Goal: Task Accomplishment & Management: Manage account settings

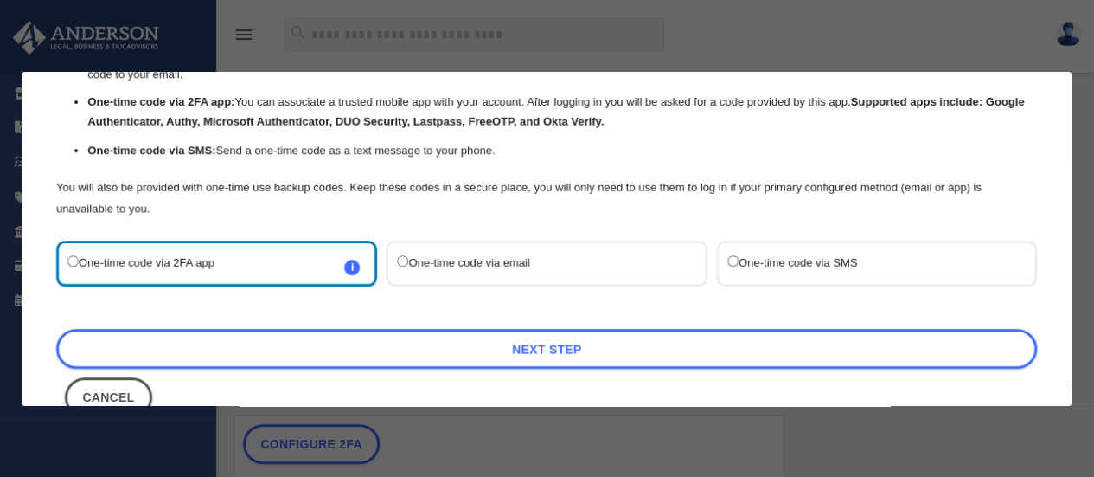
scroll to position [125, 0]
click at [466, 253] on label "One-time code via email" at bounding box center [538, 262] width 281 height 23
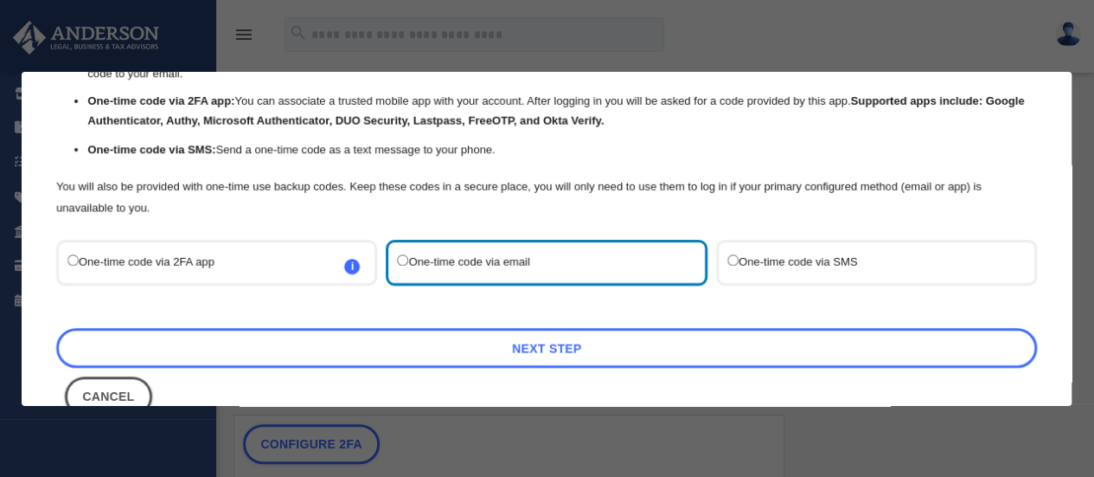
click at [540, 343] on link "Next Step" at bounding box center [546, 348] width 981 height 40
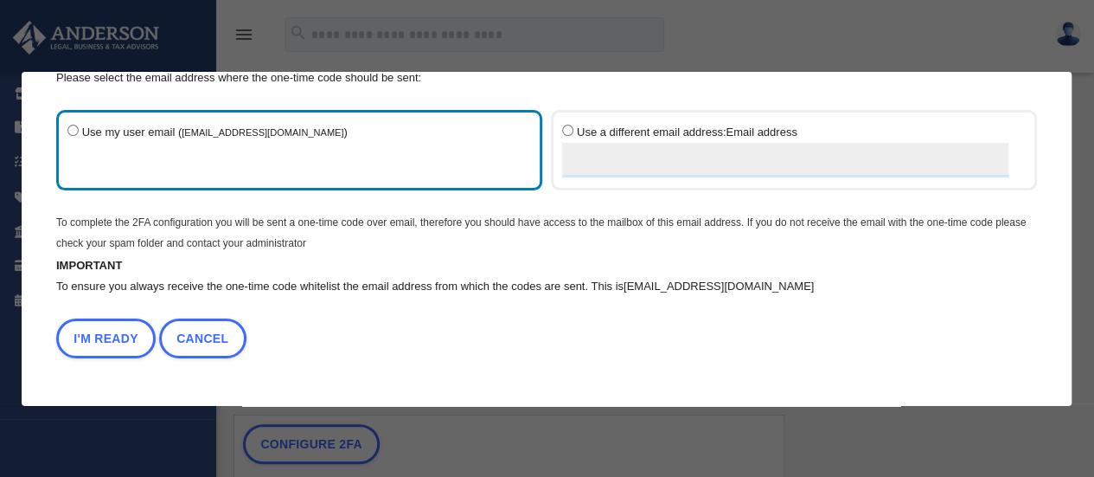
scroll to position [71, 0]
click at [109, 332] on button "I'm Ready" at bounding box center [105, 339] width 99 height 40
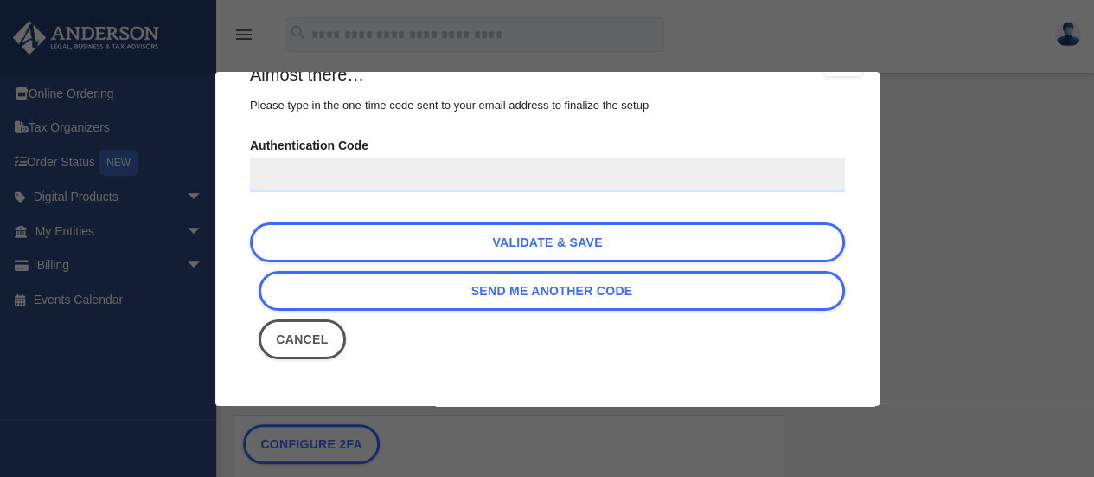
scroll to position [0, 0]
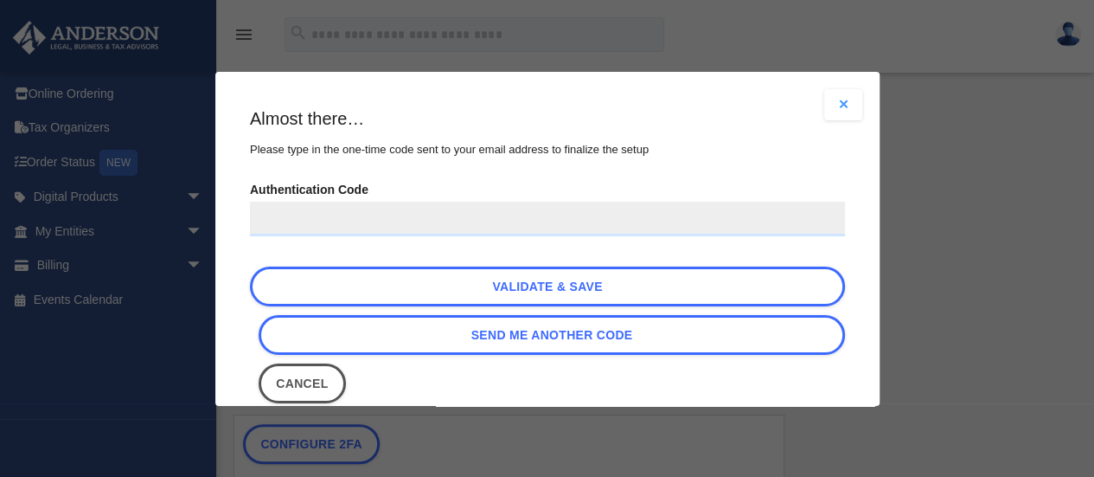
paste input "******"
type input "******"
click at [554, 291] on link "Validate & Save" at bounding box center [547, 286] width 595 height 40
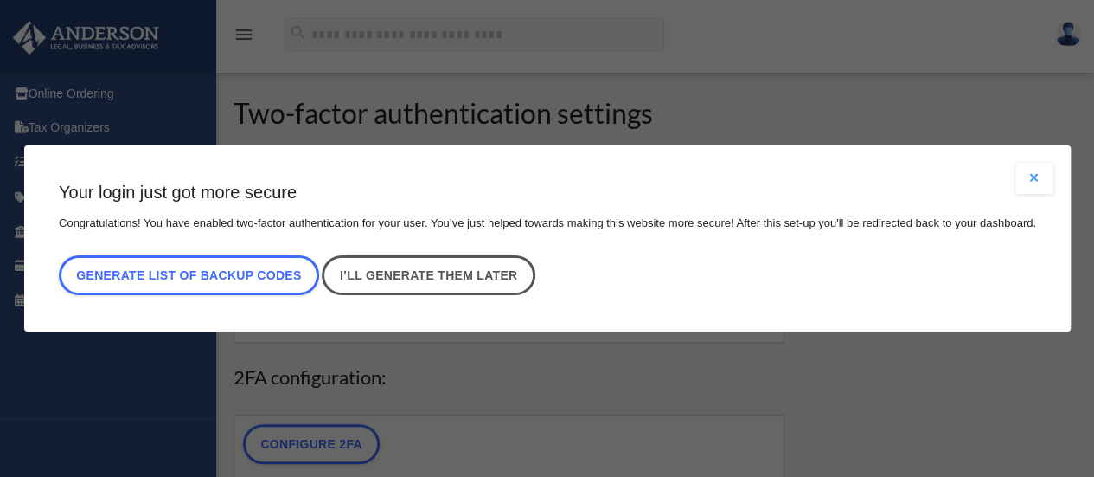
click at [431, 281] on link "I’ll generate them later" at bounding box center [428, 275] width 213 height 40
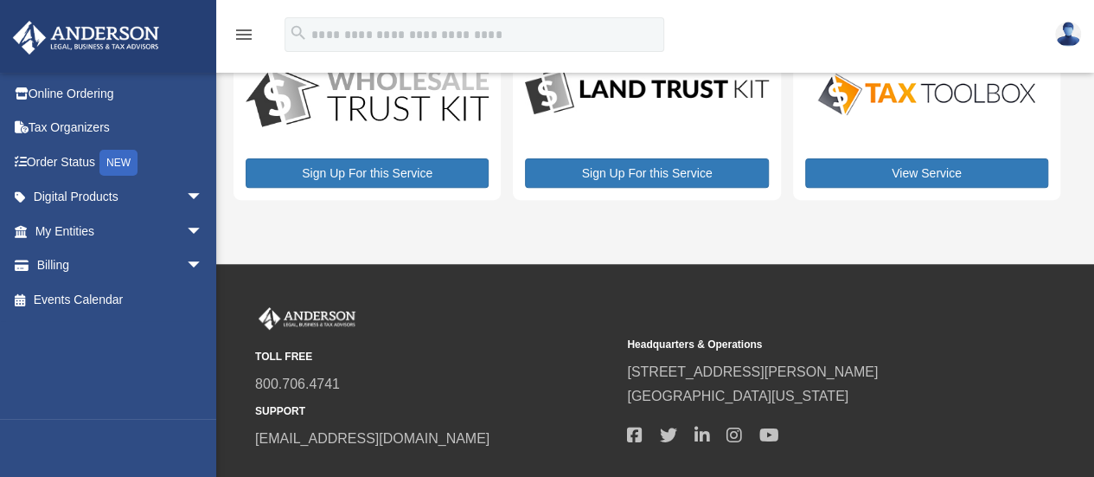
scroll to position [235, 0]
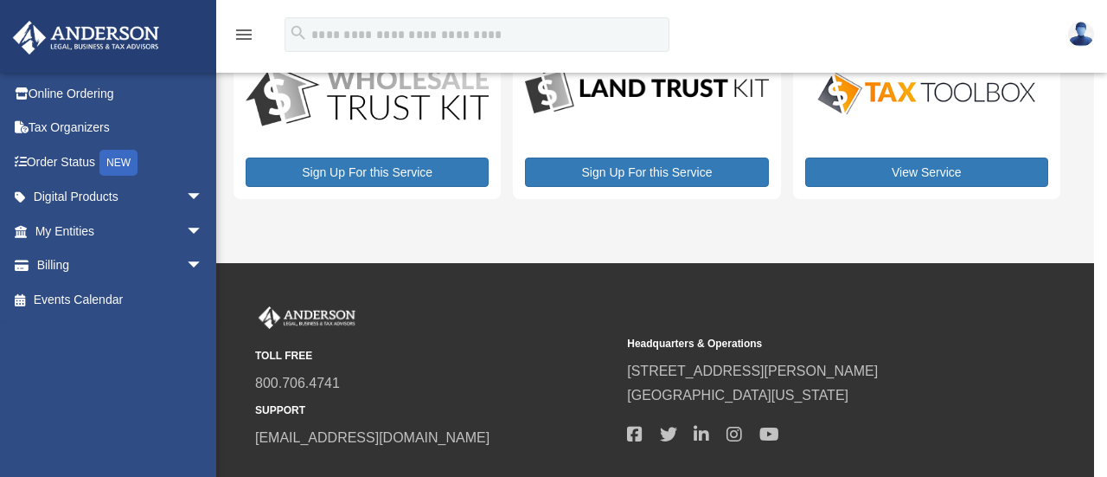
click at [69, 124] on link "Tax Organizers" at bounding box center [120, 128] width 217 height 35
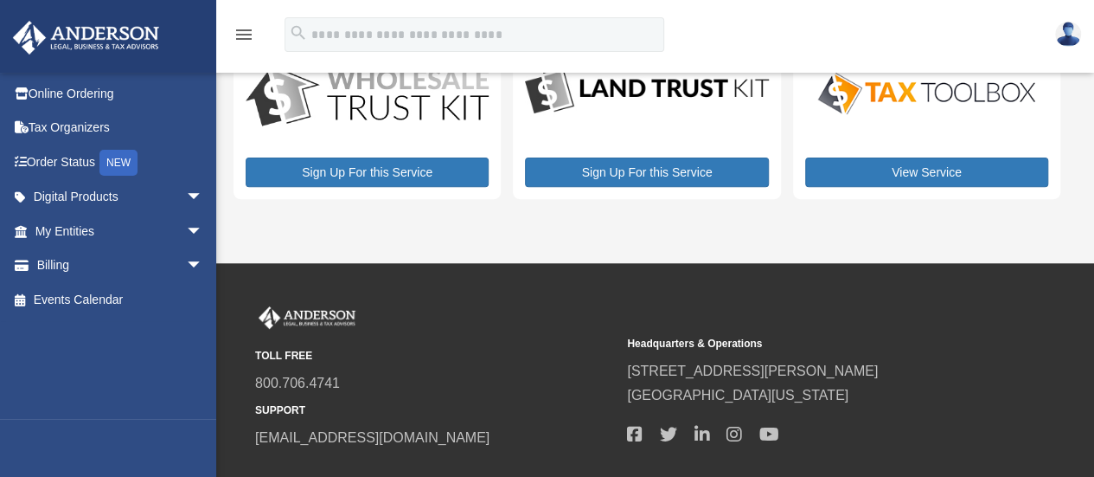
scroll to position [0, 0]
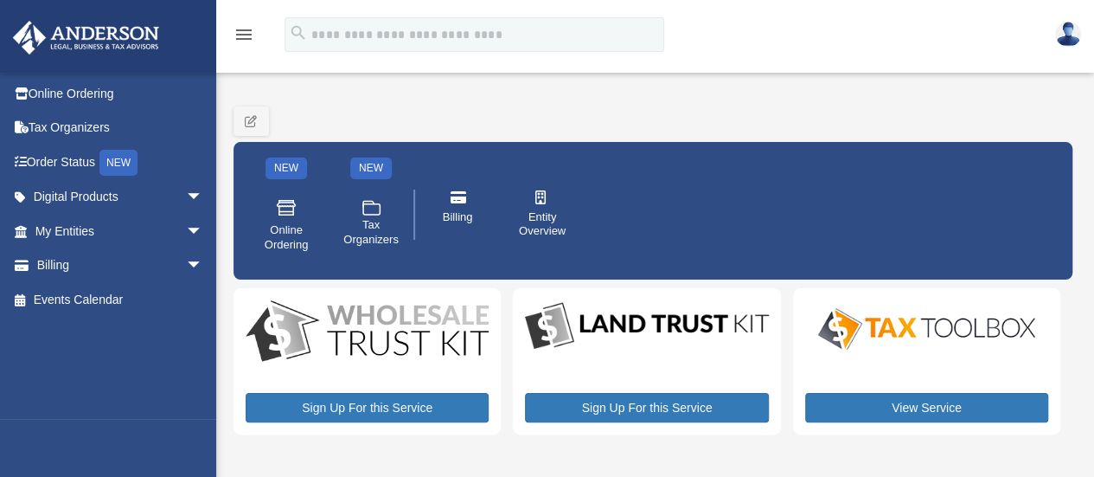
click at [186, 191] on span "arrow_drop_down" at bounding box center [203, 197] width 35 height 35
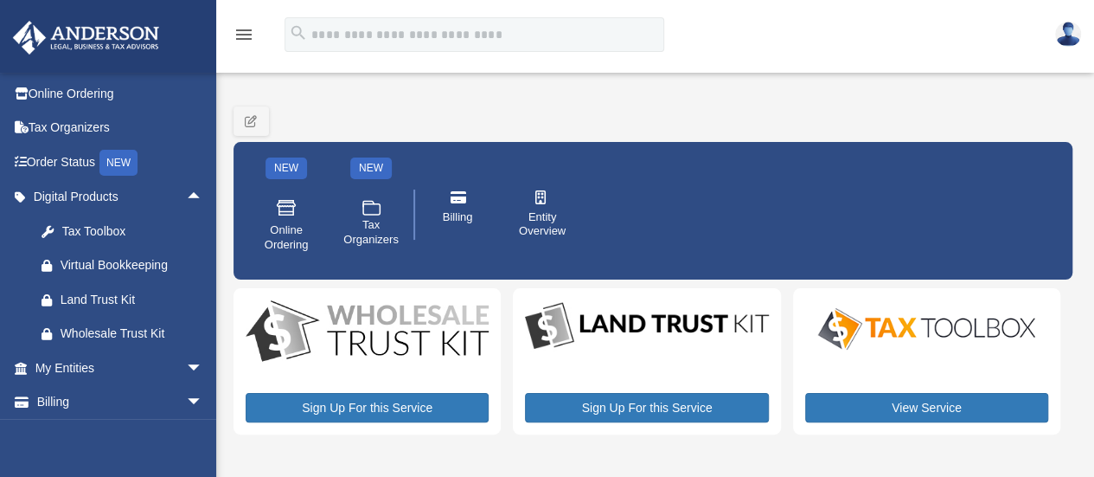
scroll to position [38, 0]
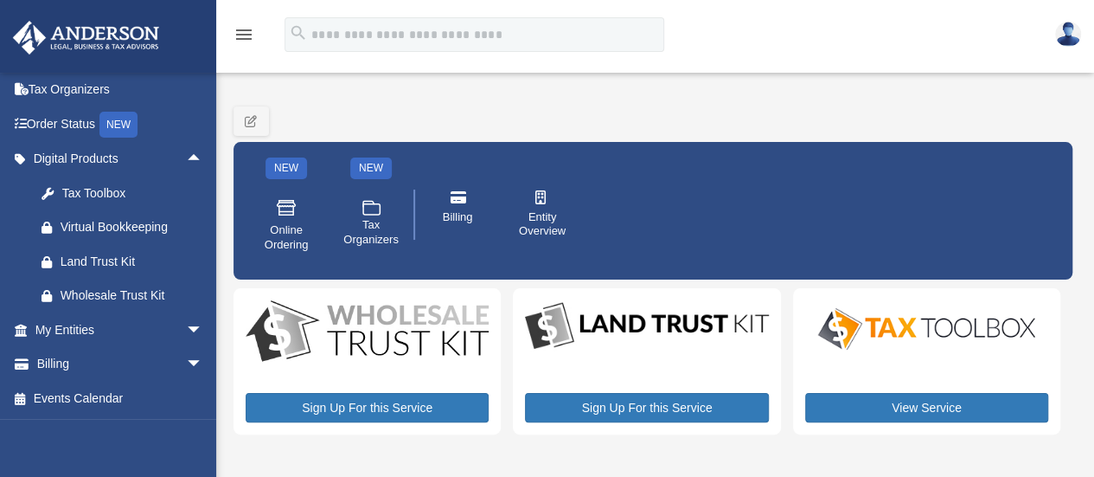
click at [186, 327] on span "arrow_drop_down" at bounding box center [203, 329] width 35 height 35
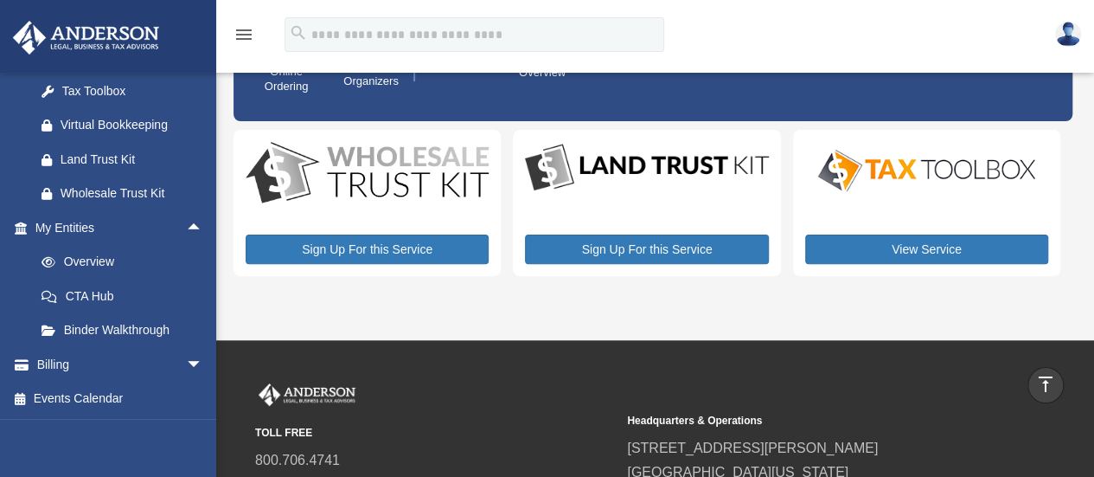
scroll to position [157, 0]
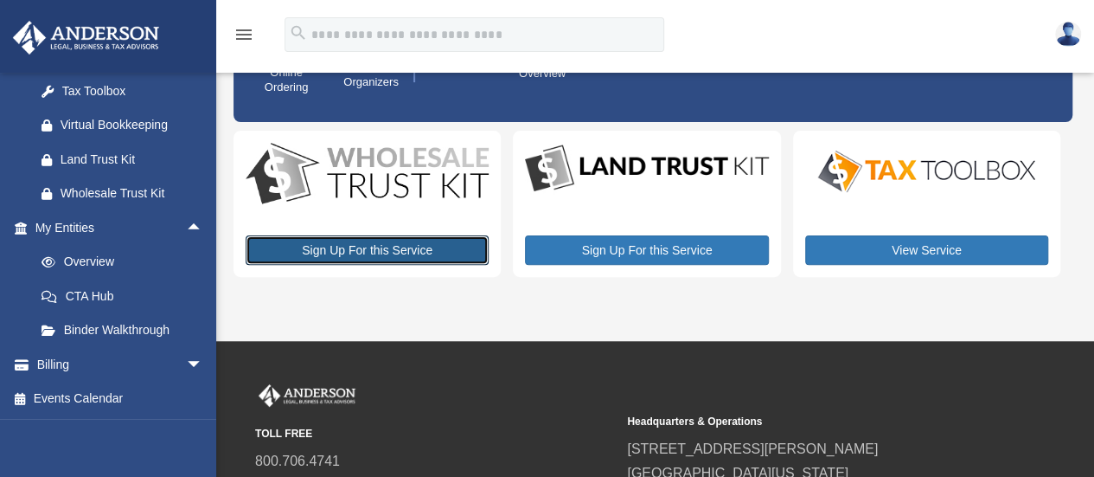
click at [373, 247] on link "Sign Up For this Service" at bounding box center [367, 249] width 243 height 29
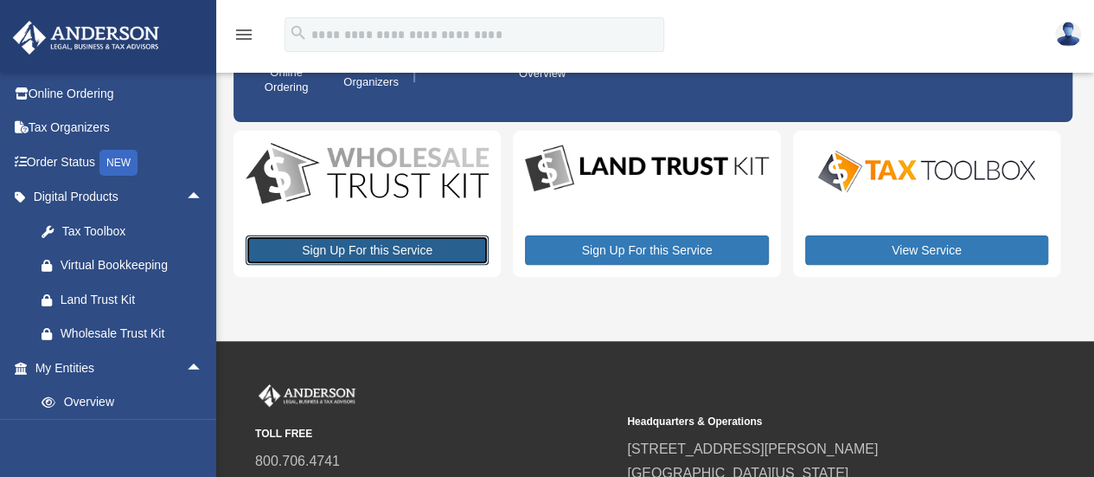
scroll to position [0, 0]
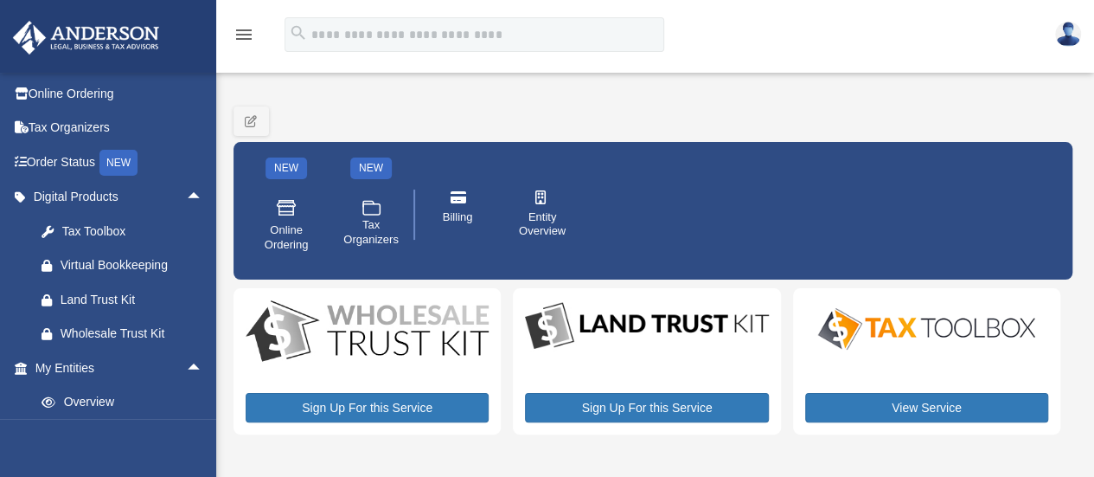
click at [388, 233] on span "Tax Organizers" at bounding box center [370, 232] width 55 height 29
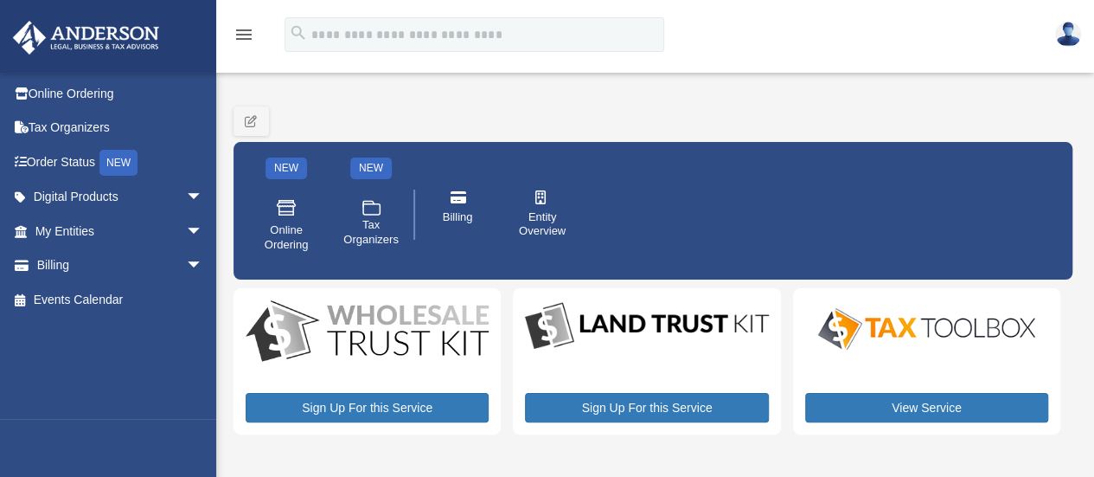
click at [75, 95] on link "Online Ordering" at bounding box center [120, 93] width 217 height 35
